Goal: Task Accomplishment & Management: Manage account settings

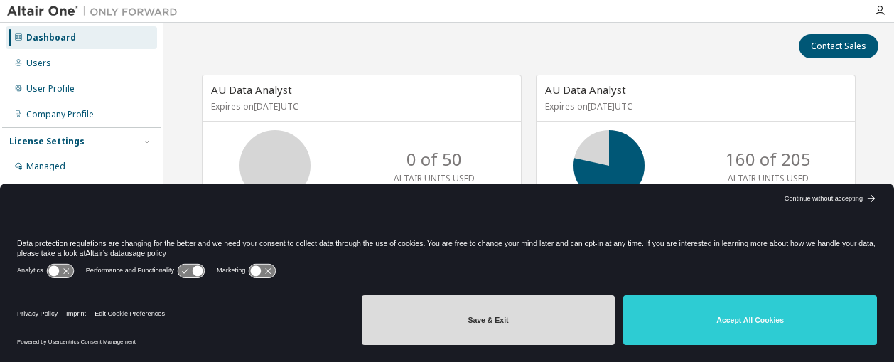
click at [478, 333] on button "Save & Exit" at bounding box center [489, 320] width 254 height 50
